Goal: Information Seeking & Learning: Understand process/instructions

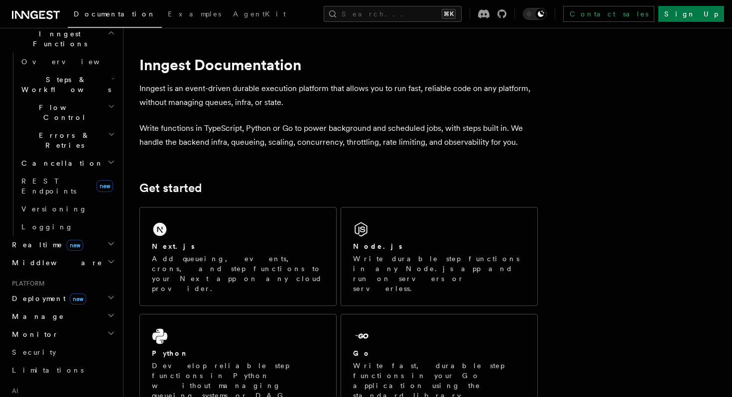
scroll to position [298, 0]
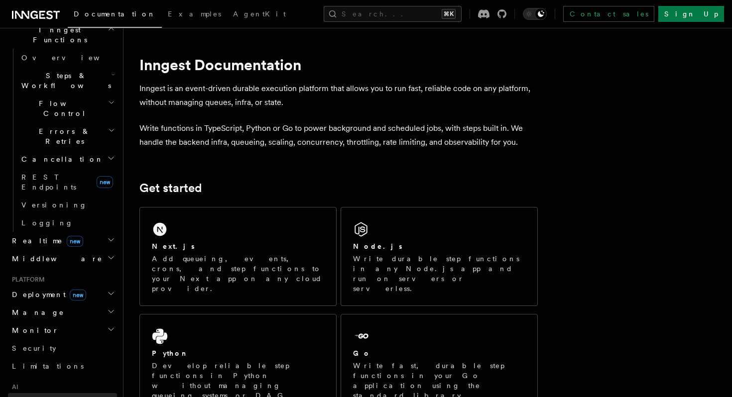
click at [39, 397] on span "AgentKit" at bounding box center [38, 402] width 53 height 8
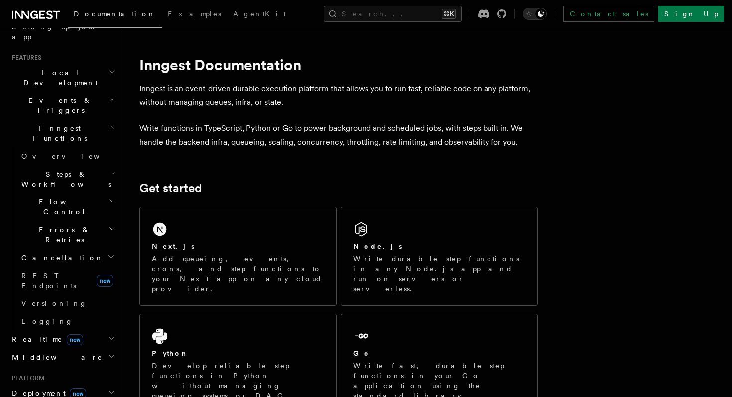
scroll to position [192, 0]
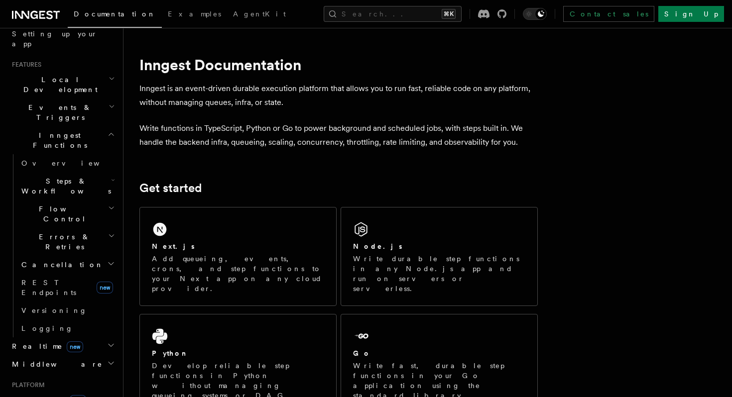
click at [94, 172] on h2 "Steps & Workflows" at bounding box center [67, 186] width 100 height 28
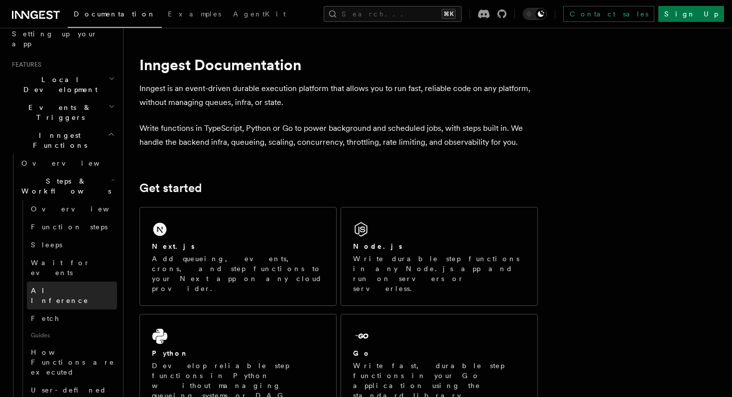
click at [58, 287] on span "AI Inference" at bounding box center [60, 296] width 58 height 18
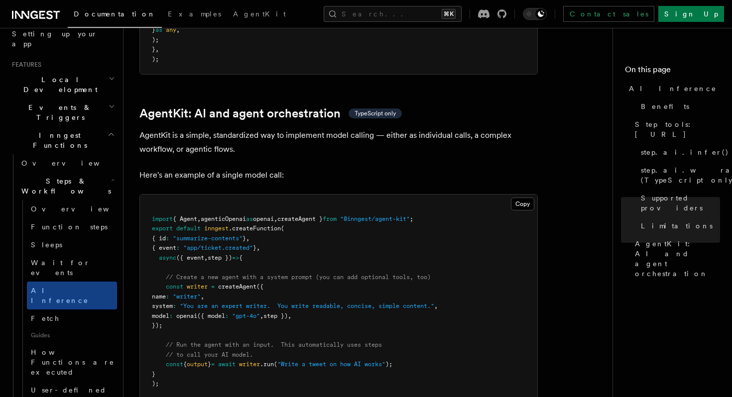
scroll to position [2868, 0]
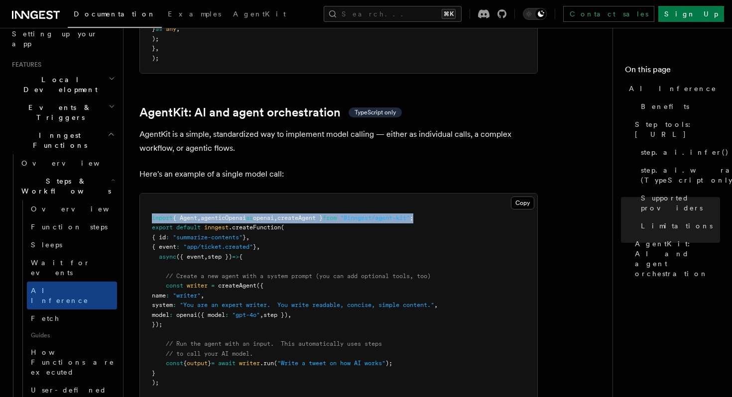
drag, startPoint x: 148, startPoint y: 176, endPoint x: 453, endPoint y: 176, distance: 304.6
click at [453, 194] on pre "import { Agent , agenticOpenai as openai , createAgent } from "@inngest/agent-k…" at bounding box center [338, 301] width 397 height 214
copy span "import { Agent , agenticOpenai as openai , createAgent } from "@inngest/agent-k…"
drag, startPoint x: 166, startPoint y: 237, endPoint x: 212, endPoint y: 280, distance: 63.1
click at [212, 280] on pre "import { Agent , agenticOpenai as openai , createAgent } from "@inngest/agent-k…" at bounding box center [338, 301] width 397 height 214
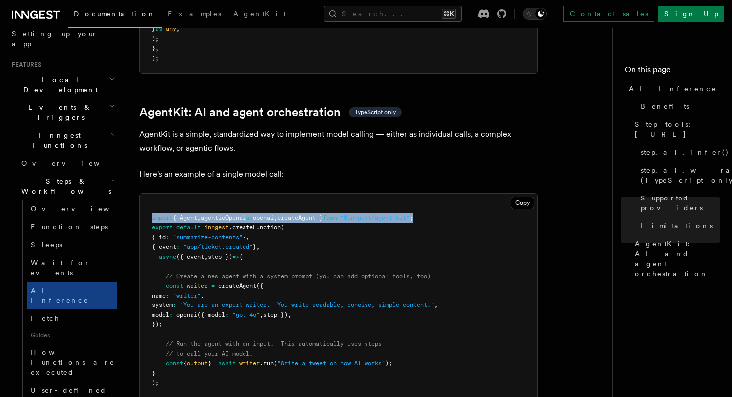
copy code "// Create a new agent with a system prompt (you can add optional tools, too) co…"
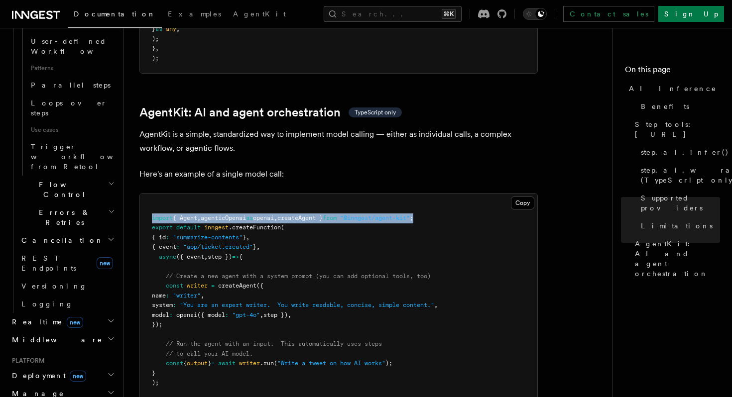
scroll to position [542, 0]
